Goal: Task Accomplishment & Management: Complete application form

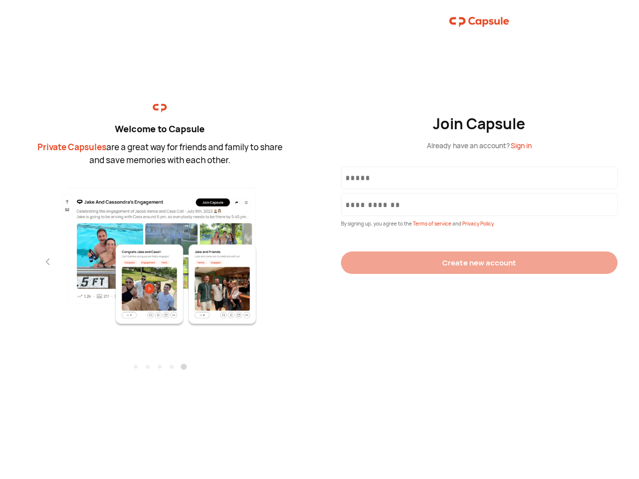
click at [320, 240] on div "Join Capsule Already have an account? Sign in By signing up, you agree to the T…" at bounding box center [480, 239] width 320 height 479
click at [160, 253] on img at bounding box center [160, 256] width 218 height 141
click at [0, 262] on div "Welcome to Capsule Private Capsules are a great way for friends and family to s…" at bounding box center [160, 239] width 320 height 479
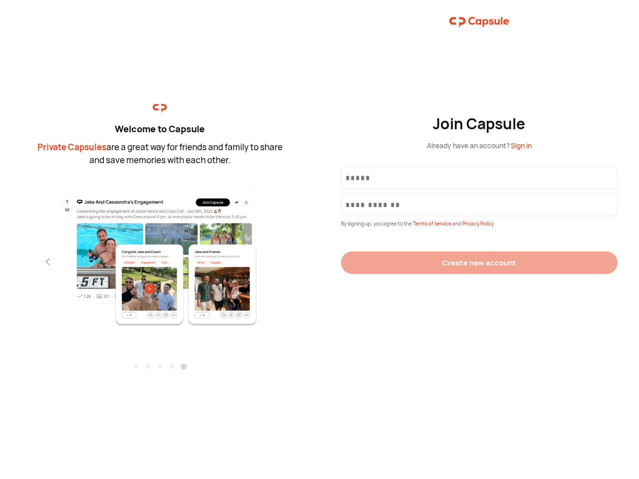
click at [0, 262] on div "Welcome to Capsule Private Capsules are a great way for friends and family to s…" at bounding box center [160, 239] width 320 height 479
click at [30, 262] on div "Welcome to Capsule Private Capsules are a great way for friends and family to s…" at bounding box center [160, 239] width 320 height 479
